Goal: Information Seeking & Learning: Find specific fact

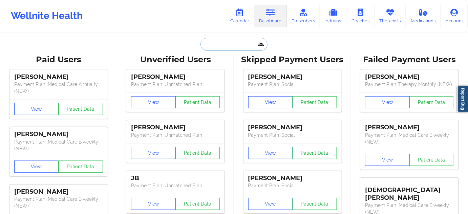
click at [248, 42] on input "text" at bounding box center [234, 44] width 67 height 13
paste input "[EMAIL_ADDRESS][DOMAIN_NAME]"
type input "[EMAIL_ADDRESS][DOMAIN_NAME]"
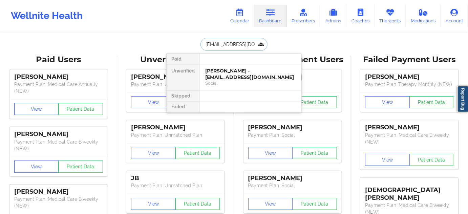
click at [226, 68] on div "[PERSON_NAME] - [EMAIL_ADDRESS][DOMAIN_NAME]" at bounding box center [250, 74] width 91 height 13
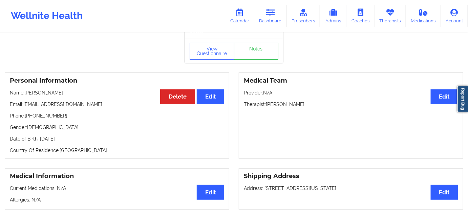
scroll to position [17, 0]
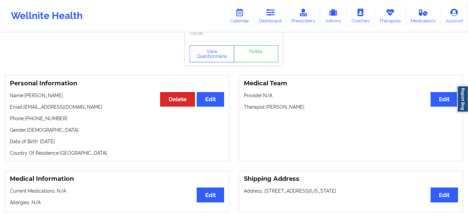
drag, startPoint x: 267, startPoint y: 109, endPoint x: 331, endPoint y: 101, distance: 64.2
click at [327, 102] on div "Medical Team Edit Provider: N/A Therapist: [PERSON_NAME]" at bounding box center [351, 118] width 225 height 86
copy p "[PERSON_NAME]"
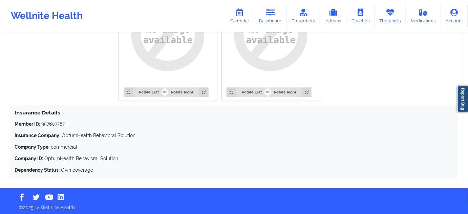
scroll to position [571, 0]
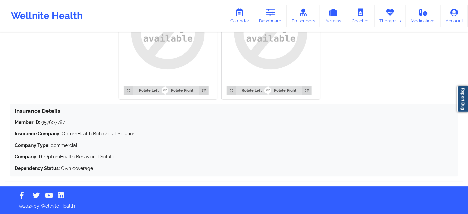
click at [57, 124] on p "Member ID: 957607787" at bounding box center [234, 122] width 439 height 7
copy p "957607787"
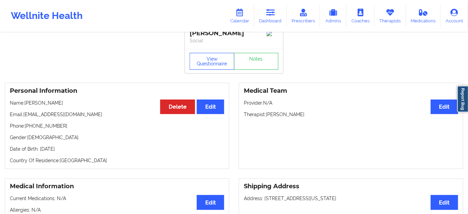
scroll to position [0, 0]
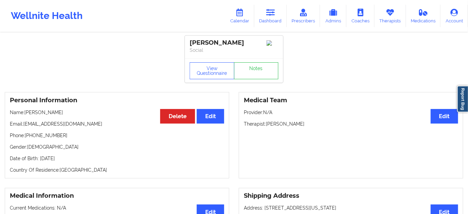
click at [214, 45] on div "[PERSON_NAME]" at bounding box center [234, 43] width 89 height 8
copy div "[PERSON_NAME]"
click at [198, 44] on div "[PERSON_NAME]" at bounding box center [234, 43] width 89 height 8
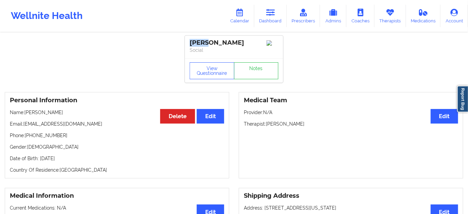
copy div "[PERSON_NAME]"
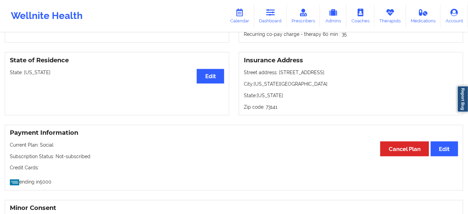
scroll to position [267, 0]
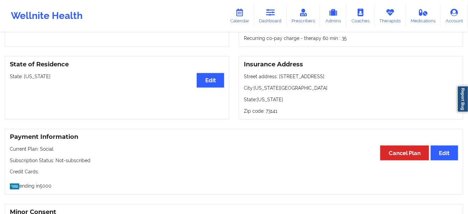
drag, startPoint x: 277, startPoint y: 79, endPoint x: 326, endPoint y: 76, distance: 48.2
click at [326, 76] on p "Street address: [STREET_ADDRESS]" at bounding box center [351, 76] width 214 height 7
copy p "[STREET_ADDRESS]"
drag, startPoint x: 254, startPoint y: 88, endPoint x: 295, endPoint y: 88, distance: 40.3
click at [295, 88] on p "City: [US_STATE][GEOGRAPHIC_DATA]" at bounding box center [351, 88] width 214 height 7
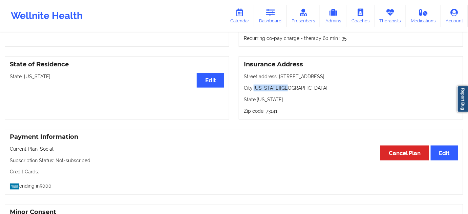
copy p "[US_STATE][GEOGRAPHIC_DATA]"
click at [275, 115] on p "Zip code: 73141" at bounding box center [351, 111] width 214 height 7
copy p "73141"
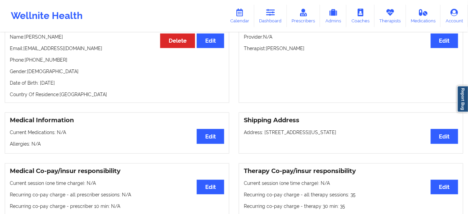
scroll to position [0, 0]
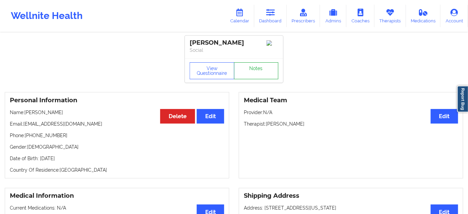
click at [271, 78] on link "Notes" at bounding box center [256, 70] width 45 height 17
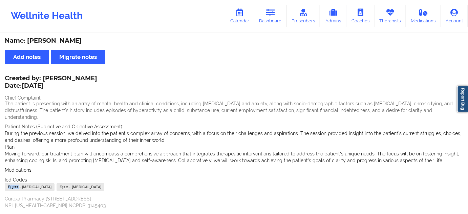
drag, startPoint x: 14, startPoint y: 180, endPoint x: 3, endPoint y: 179, distance: 10.2
click at [3, 179] on div "Name: [PERSON_NAME] Add notes Migrate notes Created by: [PERSON_NAME] Date: [DA…" at bounding box center [234, 134] width 468 height 203
copy div "F43.22"
drag, startPoint x: 96, startPoint y: 181, endPoint x: 86, endPoint y: 179, distance: 10.3
click at [85, 183] on div "F42.2 - [MEDICAL_DATA]" at bounding box center [81, 187] width 48 height 8
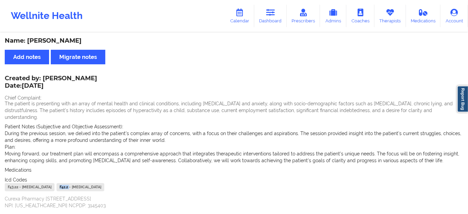
copy div "F42.2"
click at [274, 19] on link "Dashboard" at bounding box center [270, 16] width 33 height 22
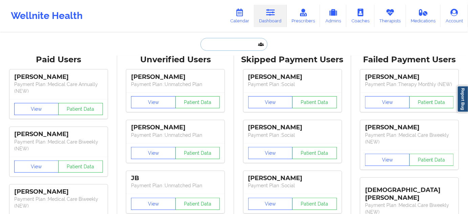
click at [238, 40] on input "text" at bounding box center [234, 44] width 67 height 13
paste input "[PERSON_NAME][EMAIL_ADDRESS][PERSON_NAME][DOMAIN_NAME],"
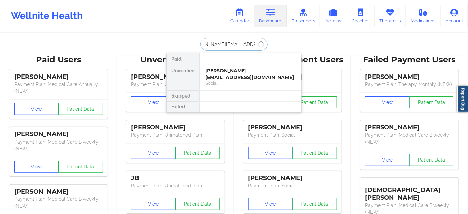
type input "[PERSON_NAME][EMAIL_ADDRESS][PERSON_NAME][DOMAIN_NAME]"
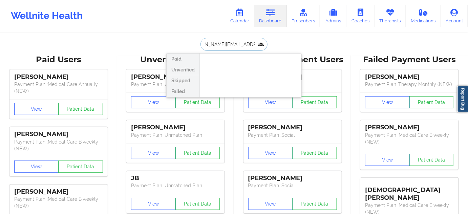
scroll to position [0, 17]
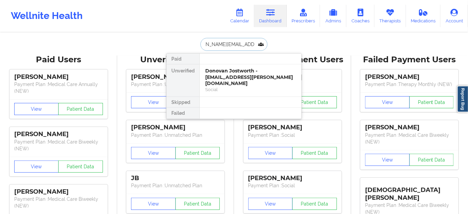
click at [228, 70] on div "Donovan Jostworth - [EMAIL_ADDRESS][PERSON_NAME][DOMAIN_NAME]" at bounding box center [250, 77] width 91 height 19
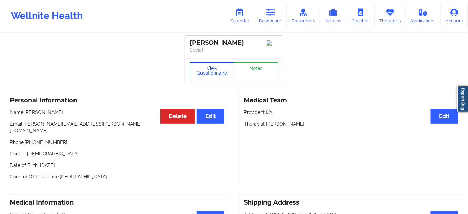
click at [222, 77] on button "View Questionnaire" at bounding box center [212, 70] width 45 height 17
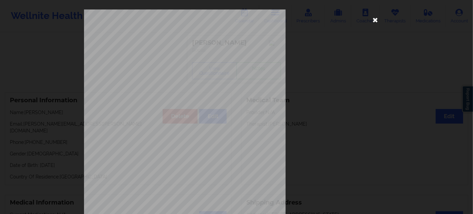
click at [375, 20] on icon at bounding box center [375, 19] width 11 height 11
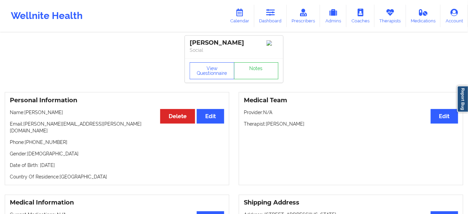
drag, startPoint x: 266, startPoint y: 126, endPoint x: 318, endPoint y: 121, distance: 52.1
click at [318, 121] on div "Medical Team Edit Provider: N/A Therapist: [PERSON_NAME]" at bounding box center [351, 138] width 225 height 93
copy p "[PERSON_NAME]"
drag, startPoint x: 254, startPoint y: 42, endPoint x: 190, endPoint y: 39, distance: 64.1
click at [190, 39] on div "[PERSON_NAME]" at bounding box center [234, 43] width 89 height 8
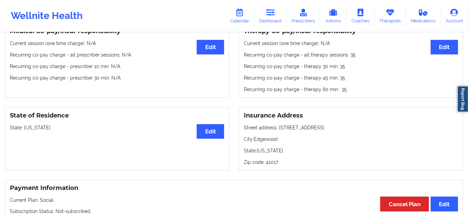
scroll to position [226, 0]
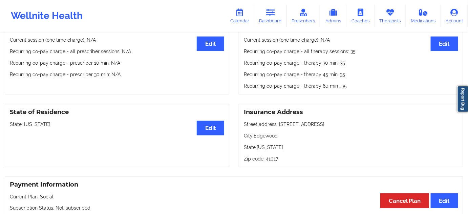
drag, startPoint x: 279, startPoint y: 119, endPoint x: 323, endPoint y: 115, distance: 43.9
click at [323, 121] on p "Street address: [STREET_ADDRESS]" at bounding box center [351, 124] width 214 height 7
click at [270, 132] on p "City: [GEOGRAPHIC_DATA]" at bounding box center [351, 135] width 214 height 7
click at [272, 156] on p "Zip code: 41017" at bounding box center [351, 159] width 214 height 7
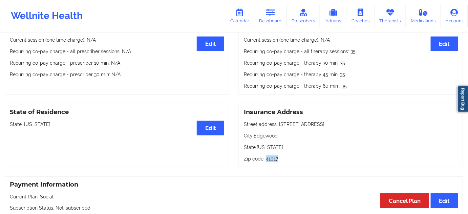
click at [272, 156] on p "Zip code: 41017" at bounding box center [351, 159] width 214 height 7
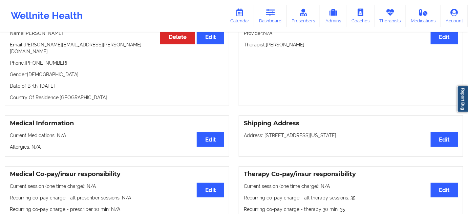
scroll to position [0, 0]
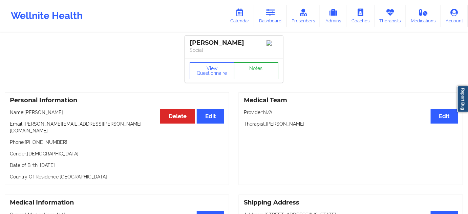
click at [260, 74] on link "Notes" at bounding box center [256, 70] width 45 height 17
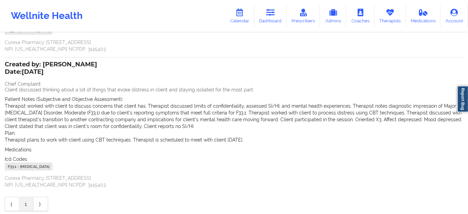
scroll to position [144, 0]
click at [263, 17] on link "Dashboard" at bounding box center [270, 16] width 33 height 22
click at [281, 11] on link "Dashboard" at bounding box center [270, 16] width 33 height 22
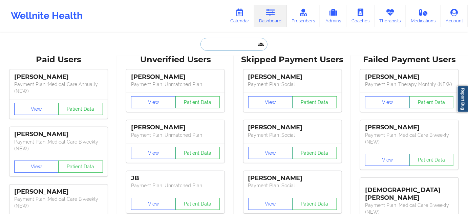
click at [234, 43] on input "text" at bounding box center [234, 44] width 67 height 13
type input "w"
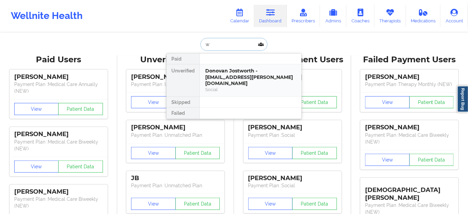
click at [228, 87] on div "Social" at bounding box center [250, 90] width 91 height 6
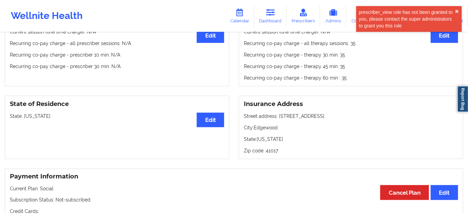
scroll to position [221, 0]
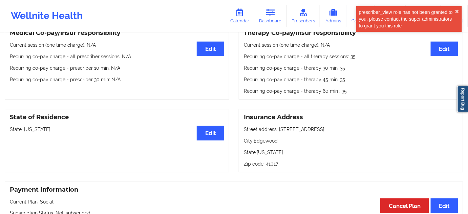
click at [279, 126] on p "Street address: [STREET_ADDRESS]" at bounding box center [351, 129] width 214 height 7
drag, startPoint x: 277, startPoint y: 123, endPoint x: 328, endPoint y: 122, distance: 51.2
click at [328, 126] on p "Street address: [STREET_ADDRESS]" at bounding box center [351, 129] width 214 height 7
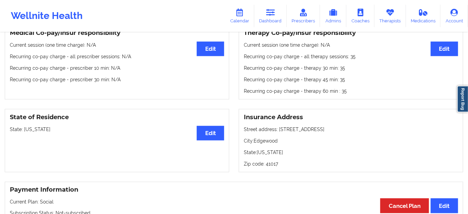
click at [265, 138] on p "City: [GEOGRAPHIC_DATA]" at bounding box center [351, 141] width 214 height 7
click at [274, 161] on p "Zip code: 41017" at bounding box center [351, 164] width 214 height 7
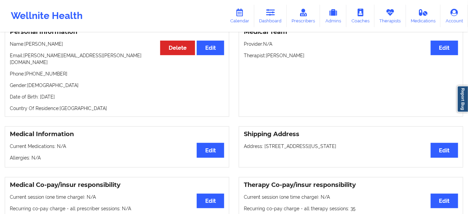
scroll to position [0, 0]
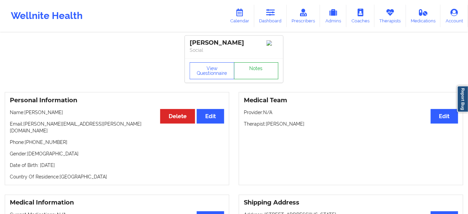
click at [252, 77] on link "Notes" at bounding box center [256, 70] width 45 height 17
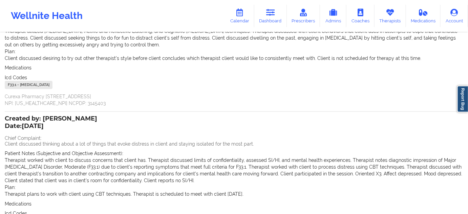
scroll to position [172, 0]
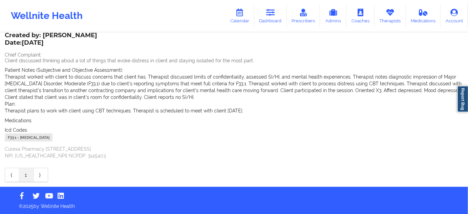
click at [12, 137] on div "F33.1 - [MEDICAL_DATA]" at bounding box center [29, 137] width 48 height 8
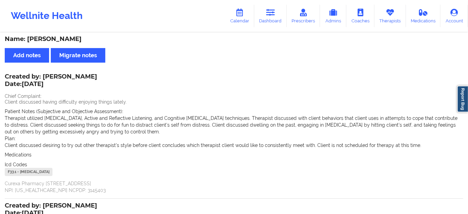
scroll to position [0, 0]
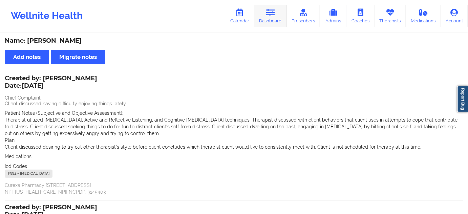
click at [271, 20] on link "Dashboard" at bounding box center [270, 16] width 33 height 22
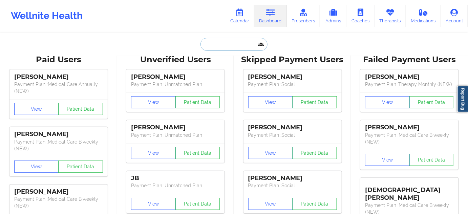
click at [239, 39] on input "text" at bounding box center [234, 44] width 67 height 13
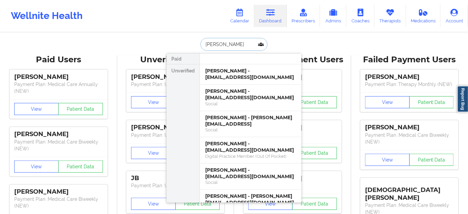
type input "[PERSON_NAME]"
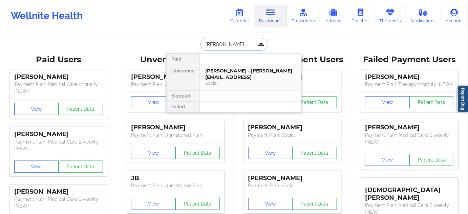
click at [246, 70] on div "[PERSON_NAME] - [PERSON_NAME][EMAIL_ADDRESS]" at bounding box center [250, 74] width 91 height 13
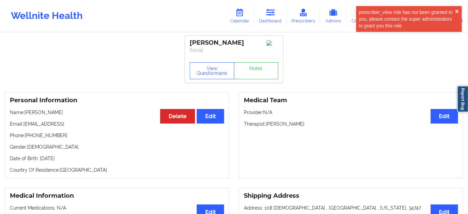
drag, startPoint x: 215, startPoint y: 41, endPoint x: 252, endPoint y: 40, distance: 37.0
click at [252, 40] on div "[PERSON_NAME]" at bounding box center [234, 43] width 89 height 8
drag, startPoint x: 29, startPoint y: 138, endPoint x: 78, endPoint y: 135, distance: 48.9
click at [78, 135] on p "Phone: [PHONE_NUMBER]" at bounding box center [117, 135] width 214 height 7
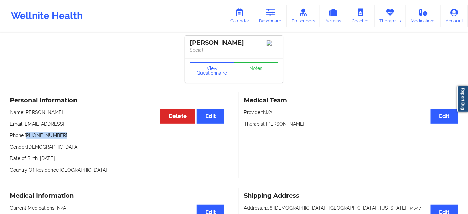
drag, startPoint x: 24, startPoint y: 124, endPoint x: 105, endPoint y: 115, distance: 81.1
click at [88, 125] on p "Email: [EMAIL_ADDRESS]" at bounding box center [117, 124] width 214 height 7
click at [267, 79] on link "Notes" at bounding box center [256, 70] width 45 height 17
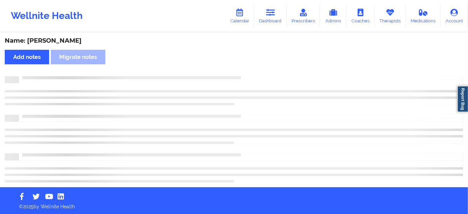
click at [265, 73] on div "Name: [PERSON_NAME] Add notes [PERSON_NAME] notes" at bounding box center [234, 110] width 468 height 154
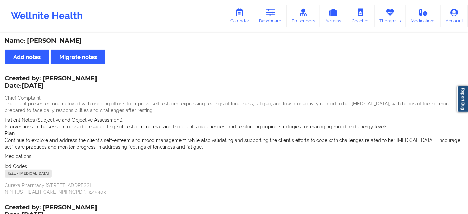
click at [57, 38] on div "Name: [PERSON_NAME]" at bounding box center [234, 41] width 459 height 8
click at [38, 39] on div "Name: [PERSON_NAME]" at bounding box center [234, 41] width 459 height 8
click at [273, 18] on link "Dashboard" at bounding box center [270, 16] width 33 height 22
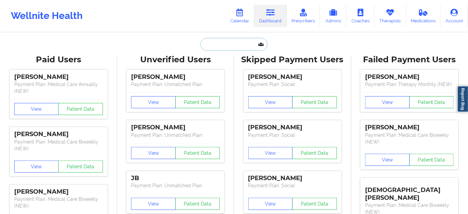
click at [229, 45] on input "text" at bounding box center [234, 44] width 67 height 13
type input "d"
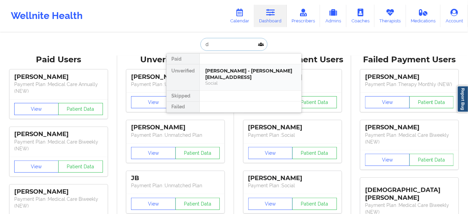
click at [224, 73] on div "[PERSON_NAME] - [PERSON_NAME][EMAIL_ADDRESS]" at bounding box center [250, 74] width 91 height 13
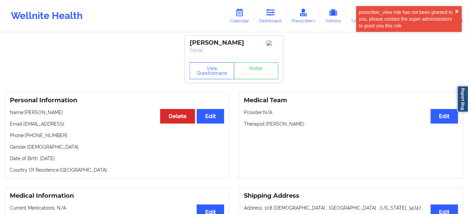
drag, startPoint x: 24, startPoint y: 128, endPoint x: 102, endPoint y: 111, distance: 79.0
click at [86, 122] on div "Personal Information Edit Delete Name: [PERSON_NAME]: [EMAIL_ADDRESS] Phone: [P…" at bounding box center [117, 135] width 225 height 86
drag, startPoint x: 191, startPoint y: 41, endPoint x: 260, endPoint y: 40, distance: 68.5
click at [260, 40] on div "[PERSON_NAME]" at bounding box center [234, 43] width 89 height 8
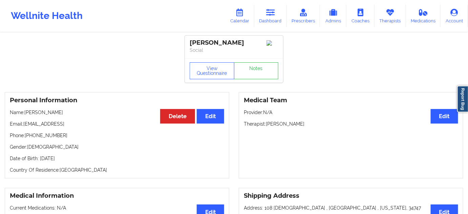
click at [239, 53] on p "Social" at bounding box center [234, 50] width 89 height 7
click at [207, 43] on div "[PERSON_NAME]" at bounding box center [234, 43] width 89 height 8
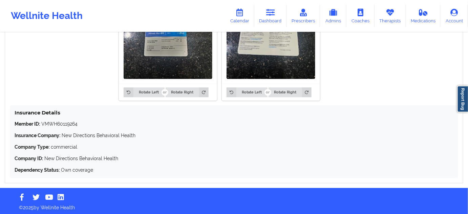
scroll to position [601, 0]
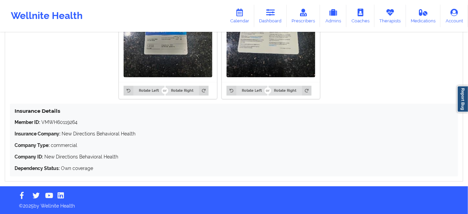
click at [67, 122] on p "Member ID: VMWH60119264" at bounding box center [234, 122] width 439 height 7
